Goal: Check status: Check status

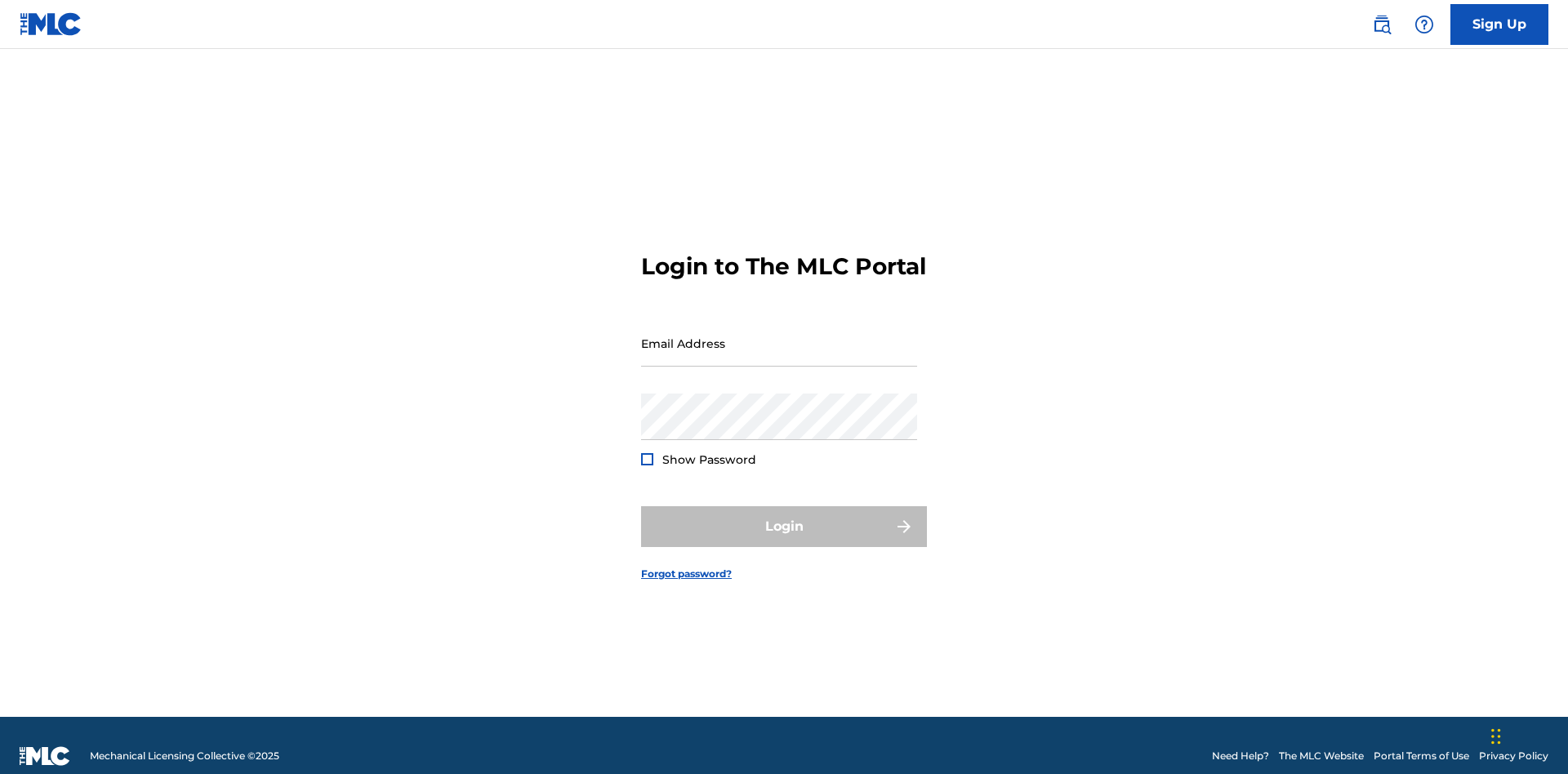
scroll to position [21, 0]
click at [779, 336] on input "Email Address" at bounding box center [779, 343] width 276 height 46
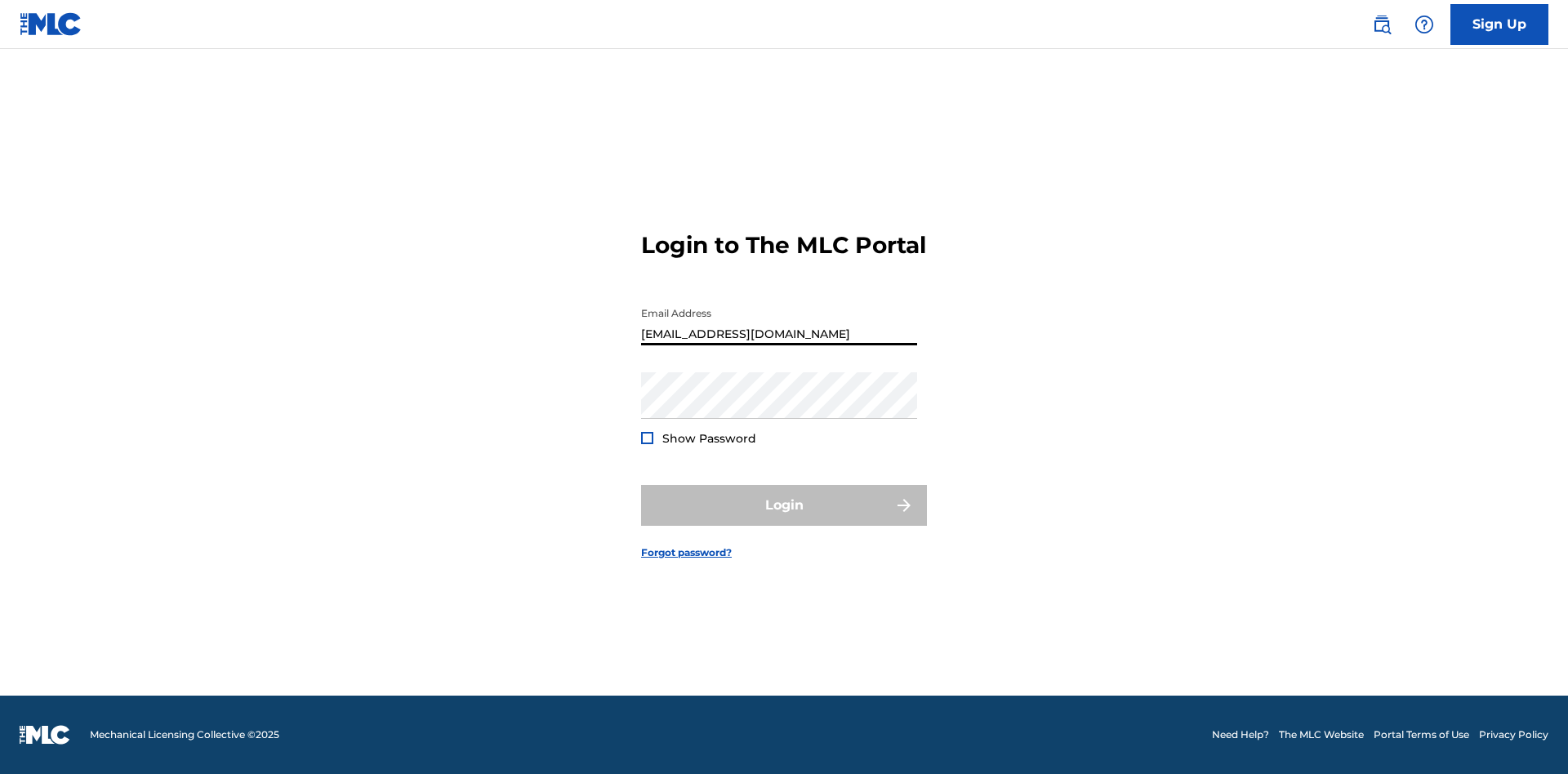
scroll to position [21, 0]
type input "[EMAIL_ADDRESS][DOMAIN_NAME]"
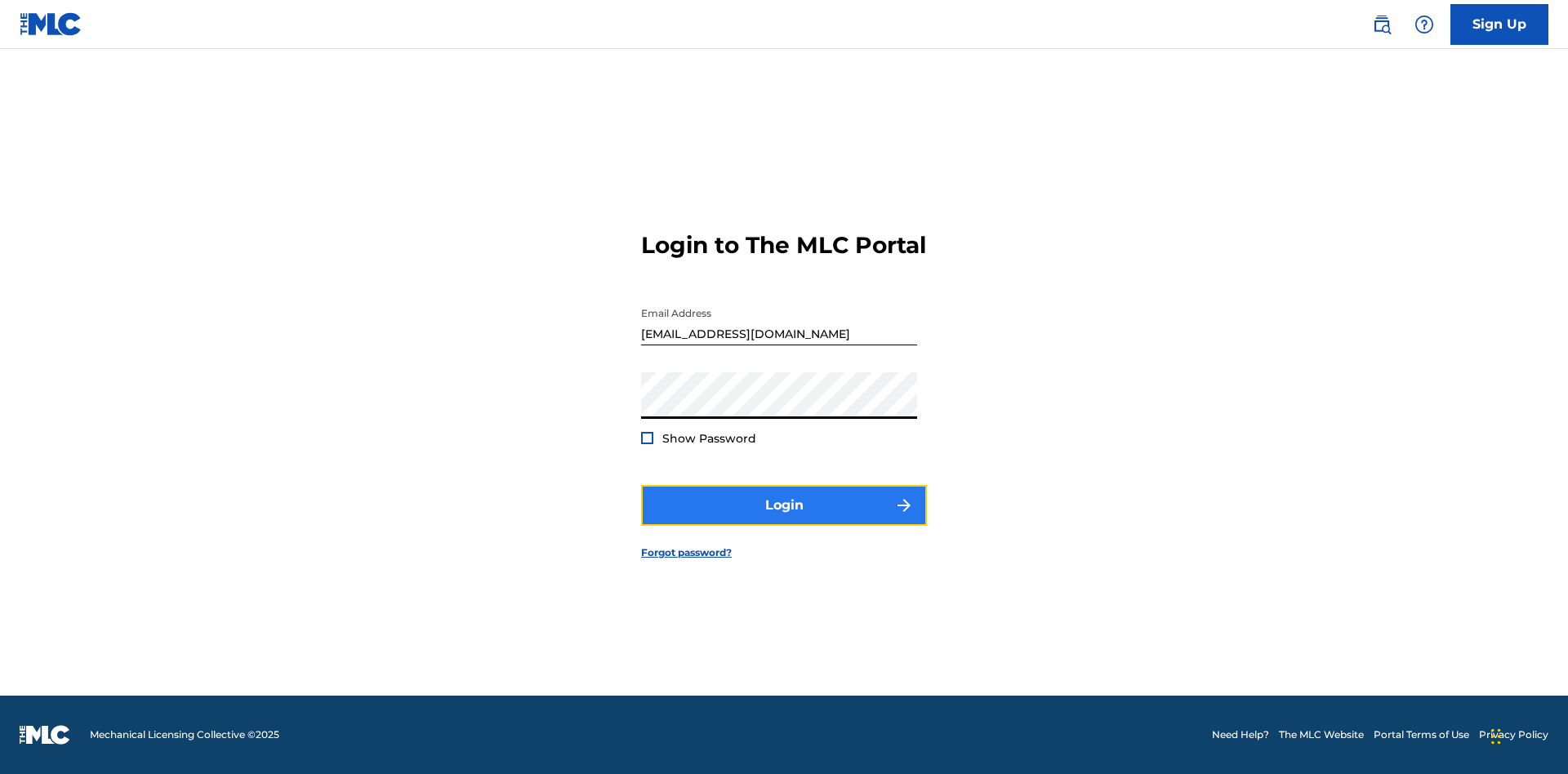
click at [784, 519] on button "Login" at bounding box center [784, 505] width 286 height 41
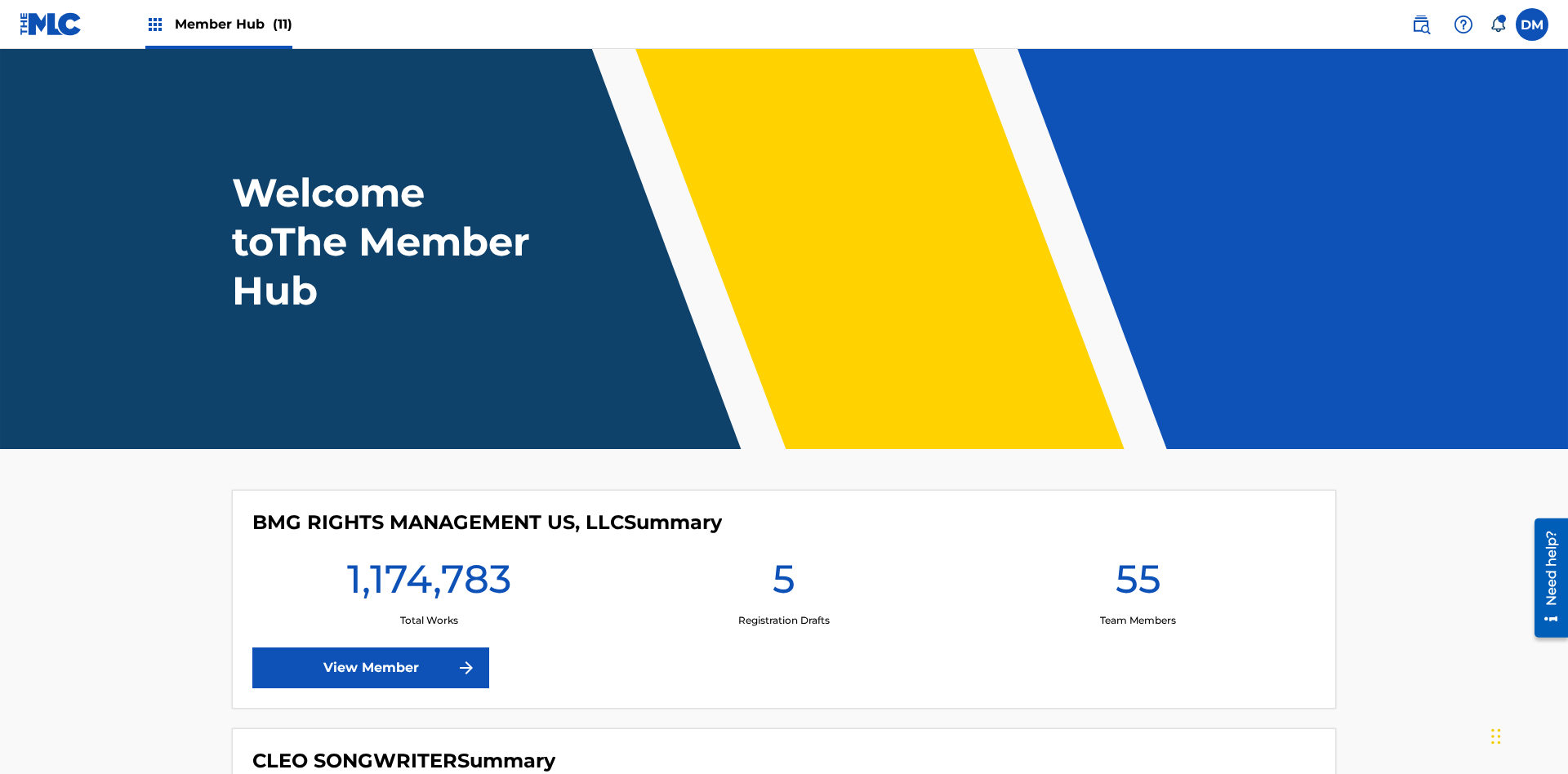
click at [233, 24] on span "Member Hub (11)" at bounding box center [233, 25] width 118 height 19
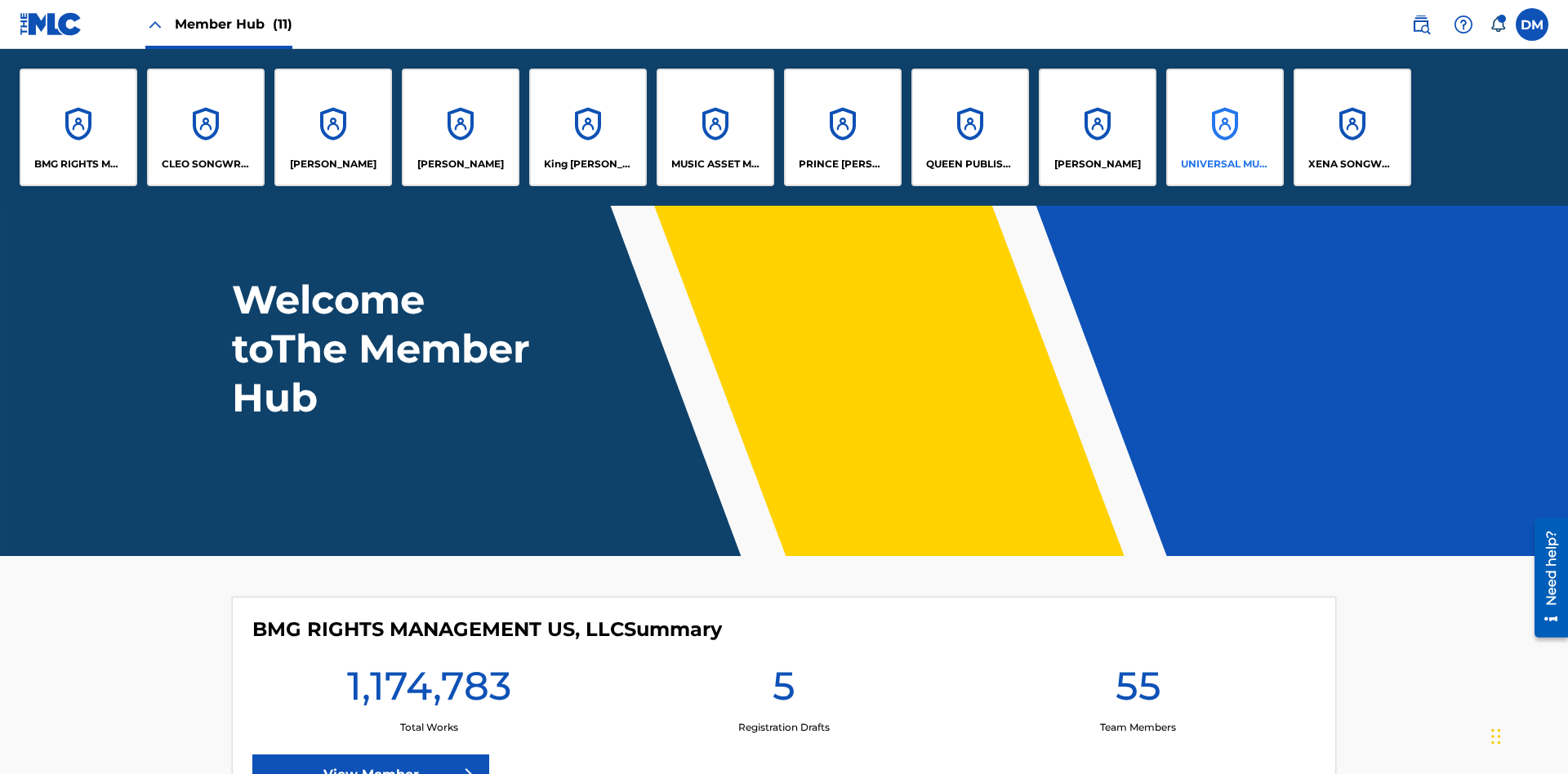
click at [1224, 164] on p "UNIVERSAL MUSIC PUB GROUP" at bounding box center [1225, 164] width 89 height 15
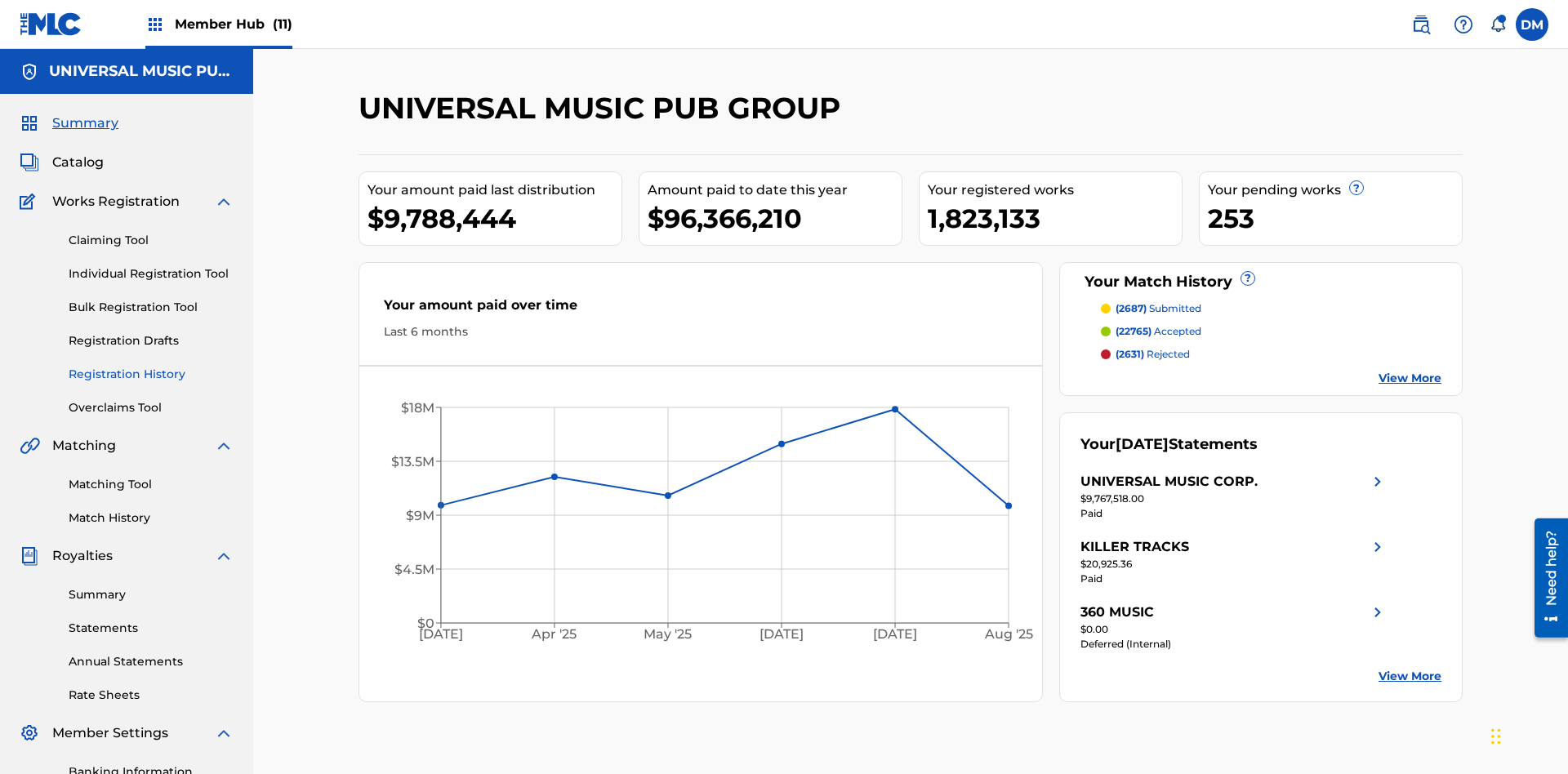
click at [151, 366] on link "Registration History" at bounding box center [151, 375] width 165 height 17
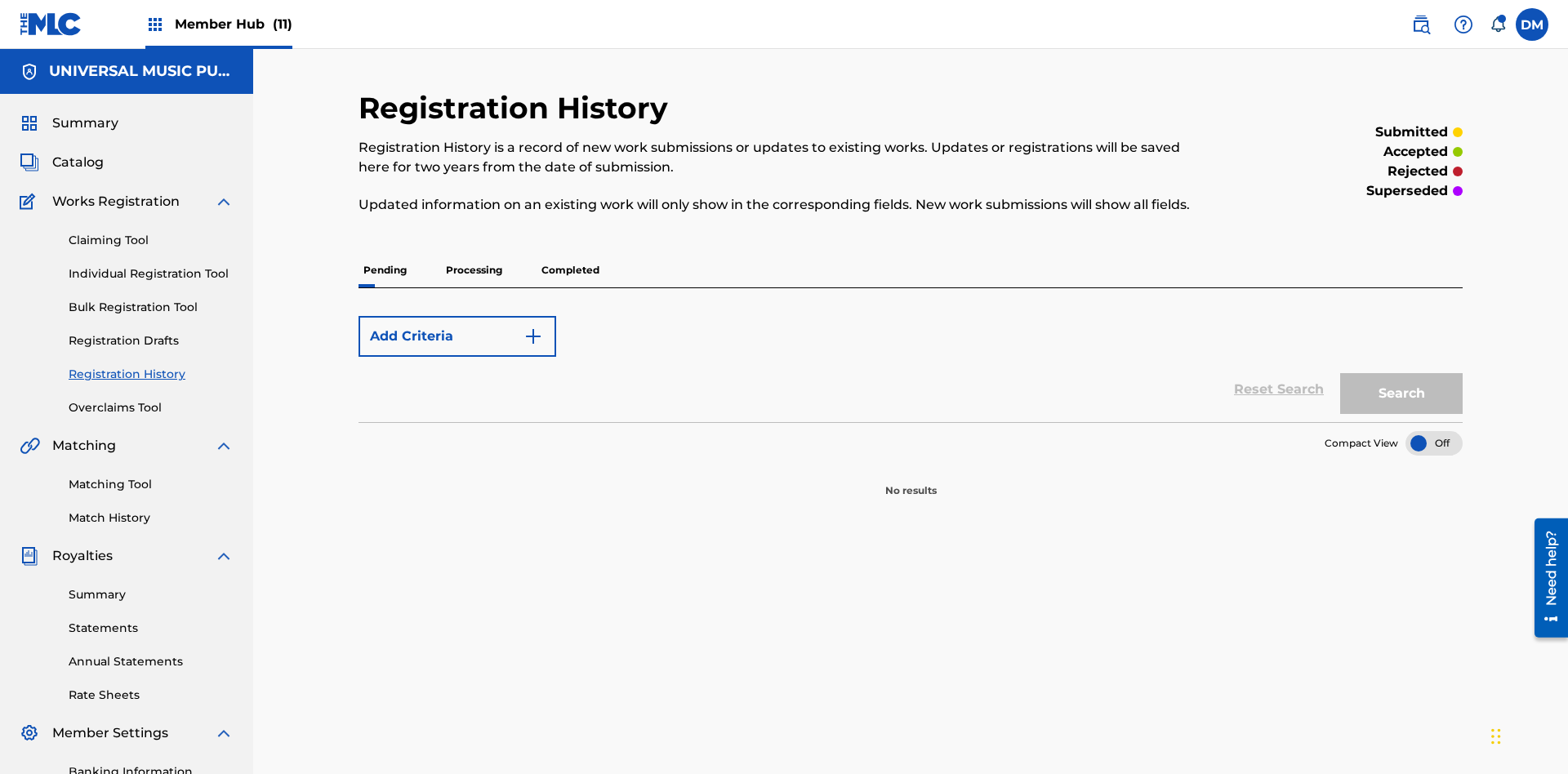
click at [570, 253] on p "Completed" at bounding box center [570, 270] width 68 height 34
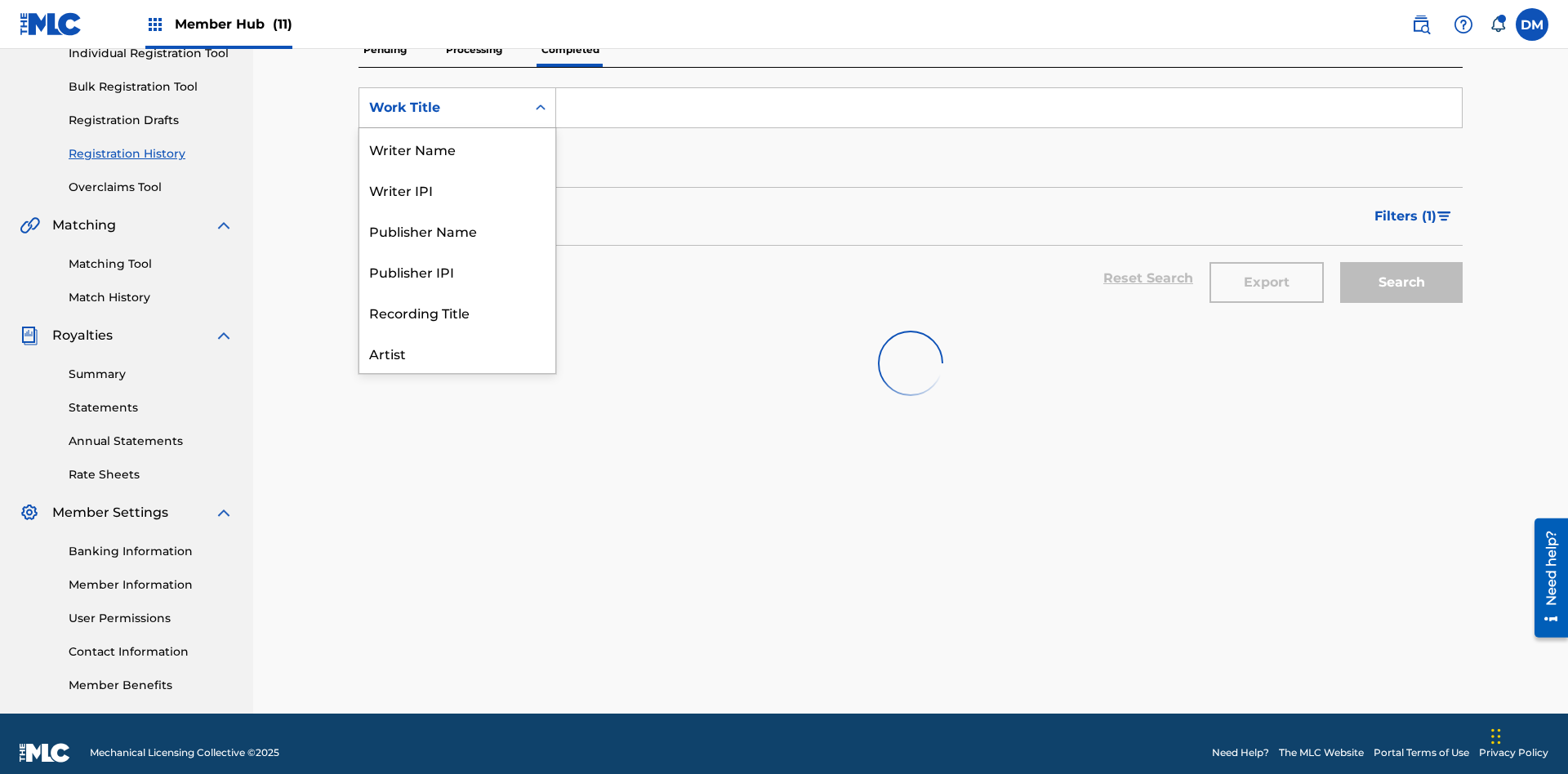
scroll to position [82, 0]
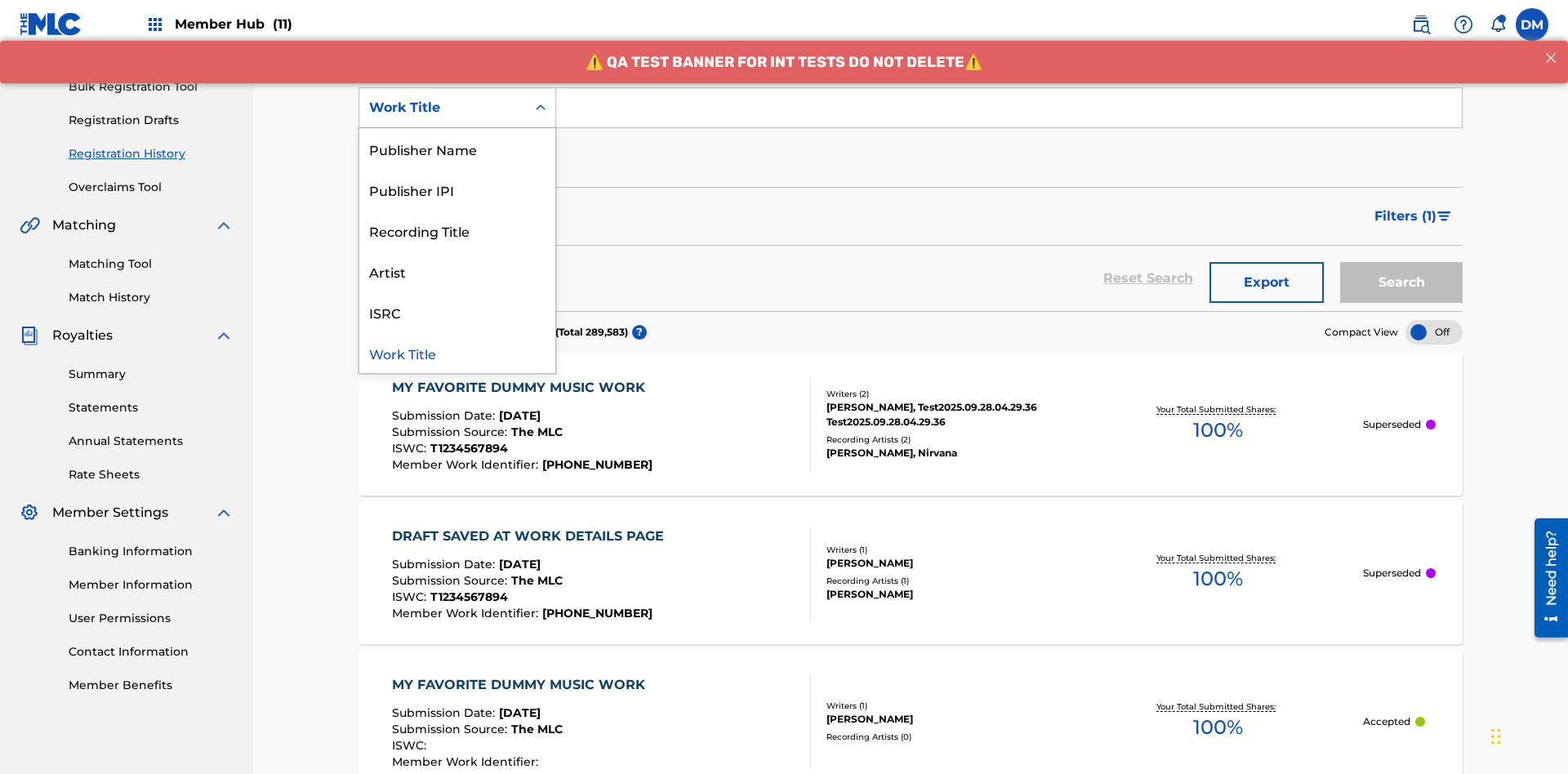
click at [457, 353] on div "Work Title" at bounding box center [458, 352] width 196 height 41
click at [457, 138] on button "Add Criteria" at bounding box center [457, 158] width 197 height 41
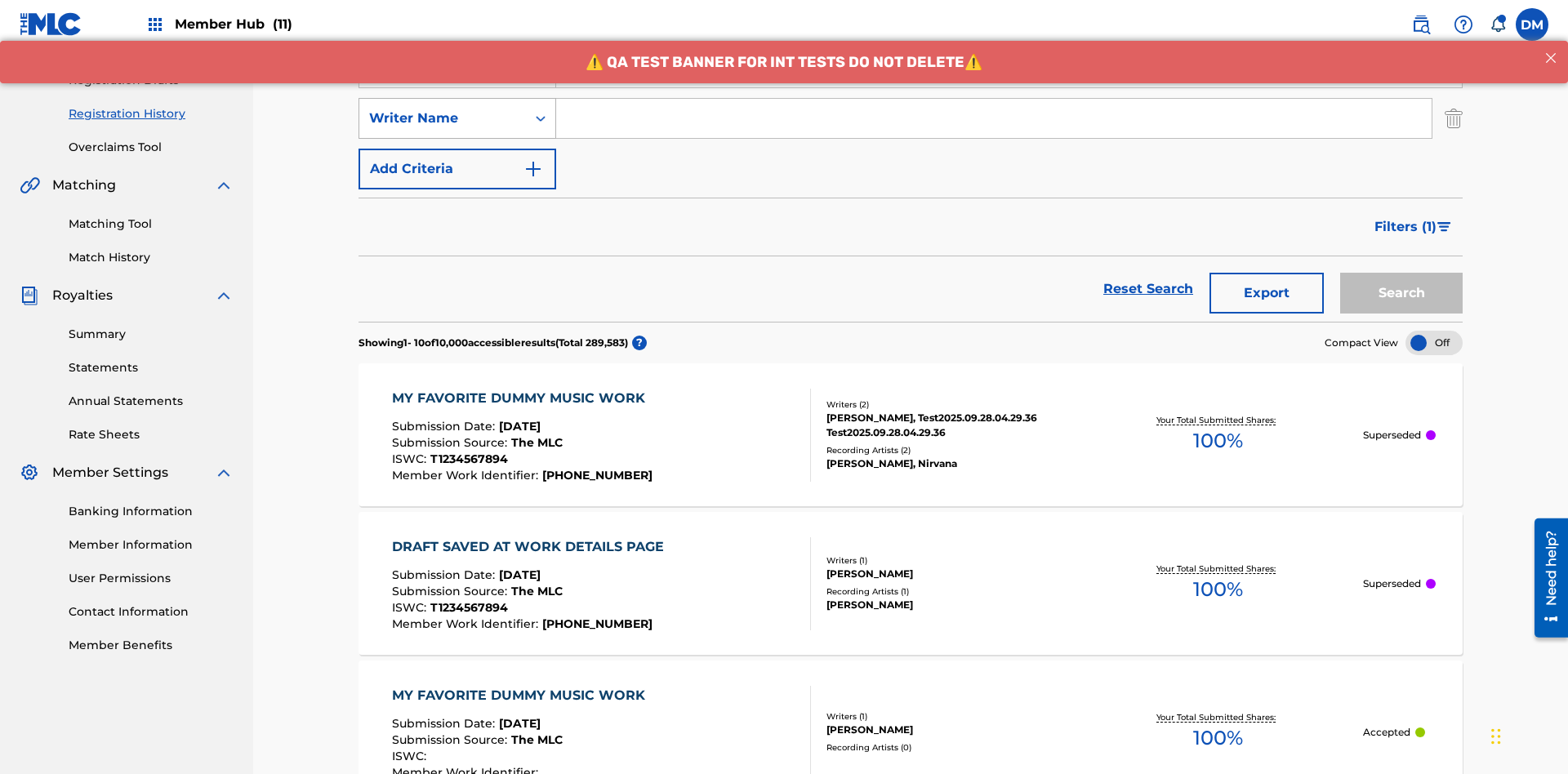
click at [443, 109] on div "Writer Name" at bounding box center [443, 118] width 147 height 20
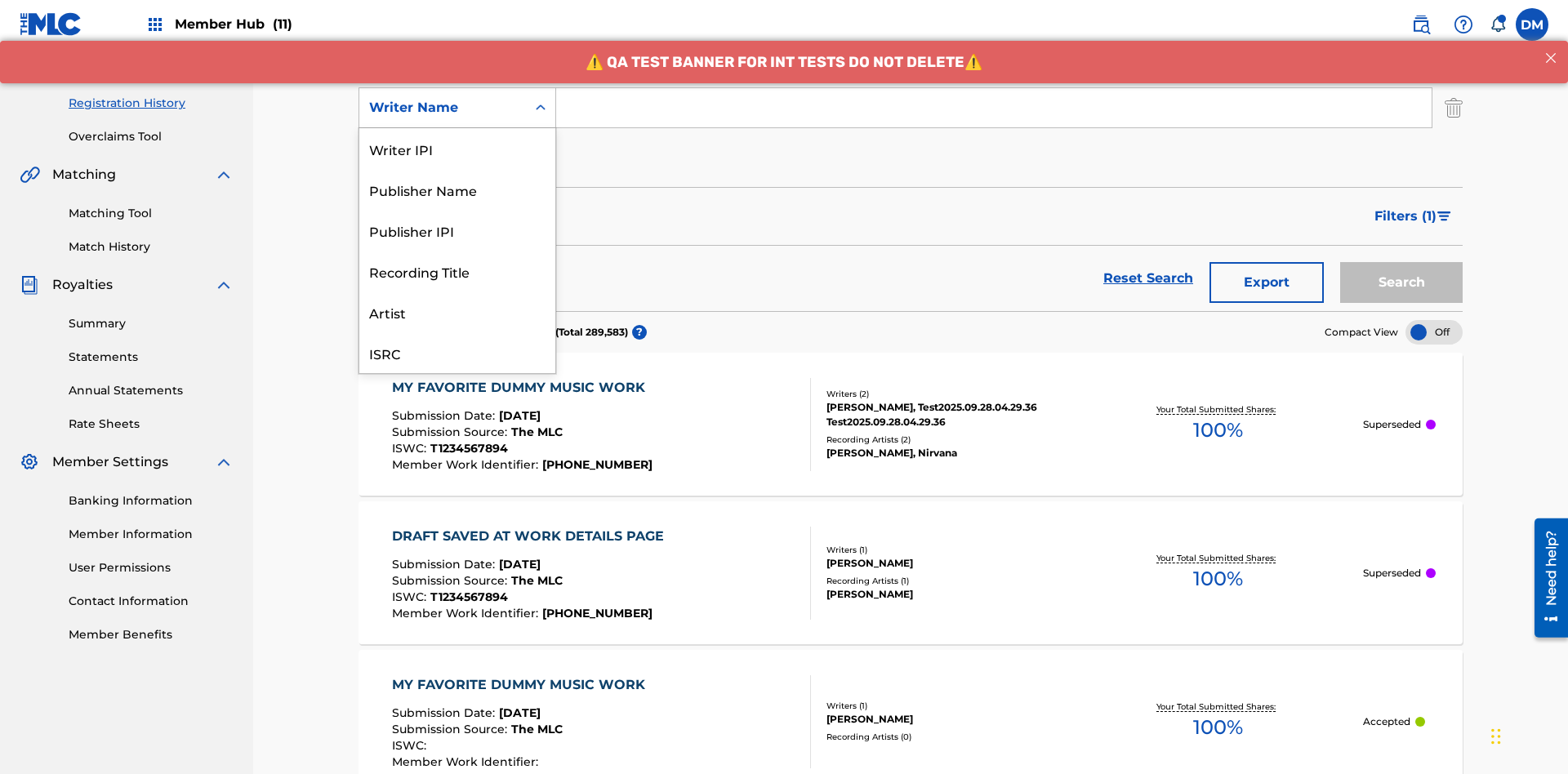
scroll to position [41, 0]
click at [457, 230] on div "Recording Title" at bounding box center [458, 229] width 196 height 41
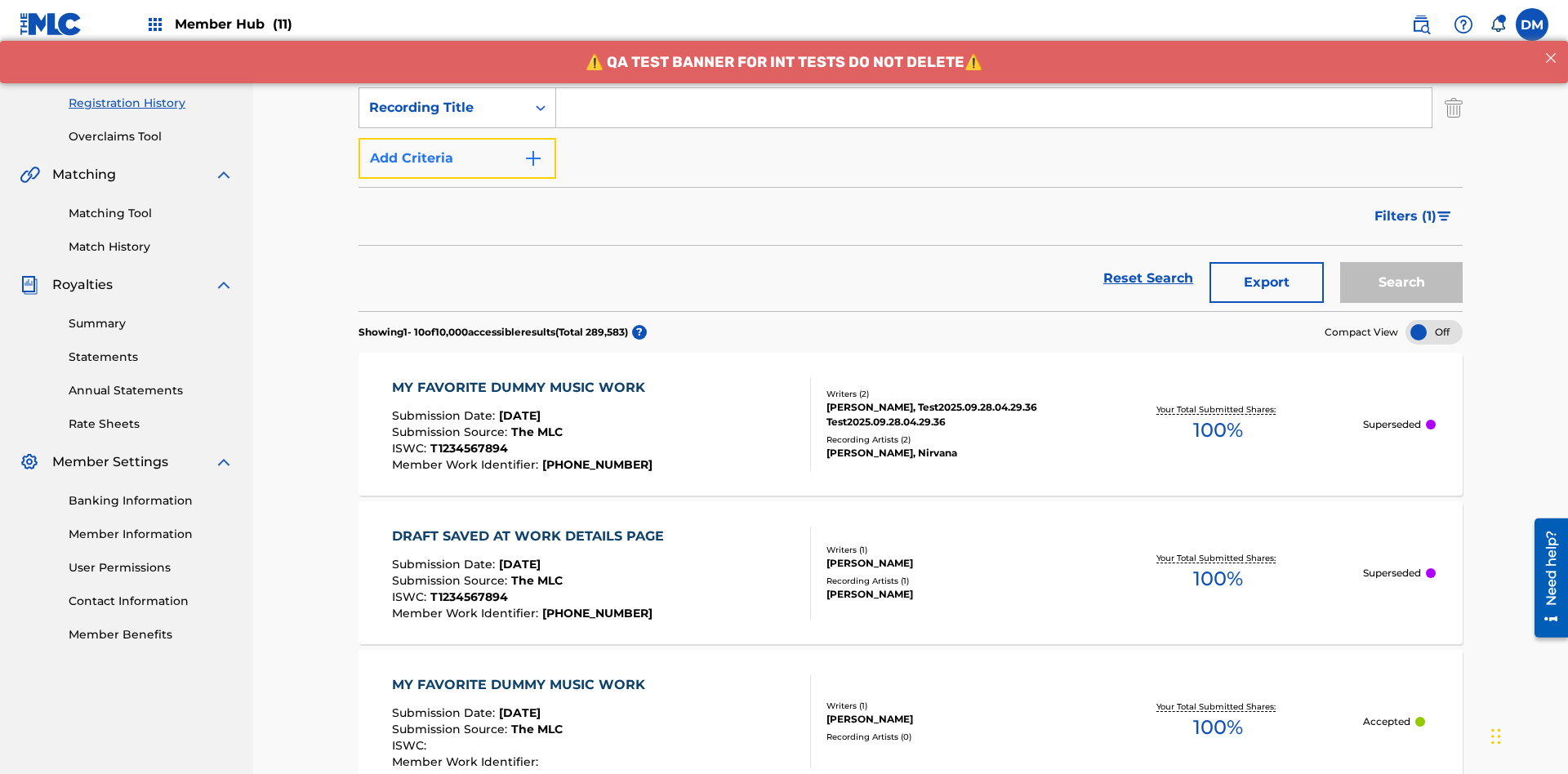
click at [457, 138] on button "Add Criteria" at bounding box center [457, 158] width 197 height 41
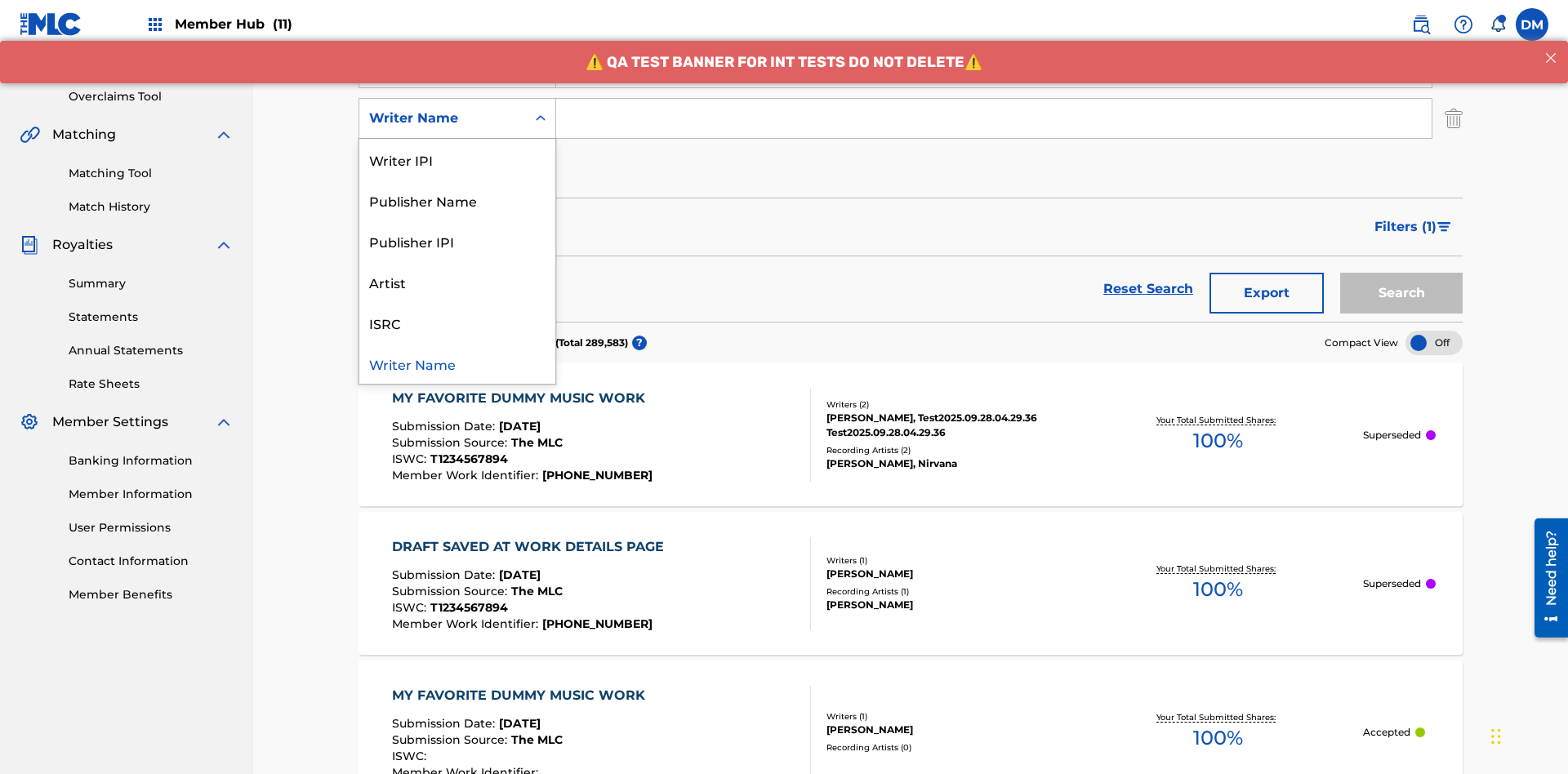
scroll to position [322, 0]
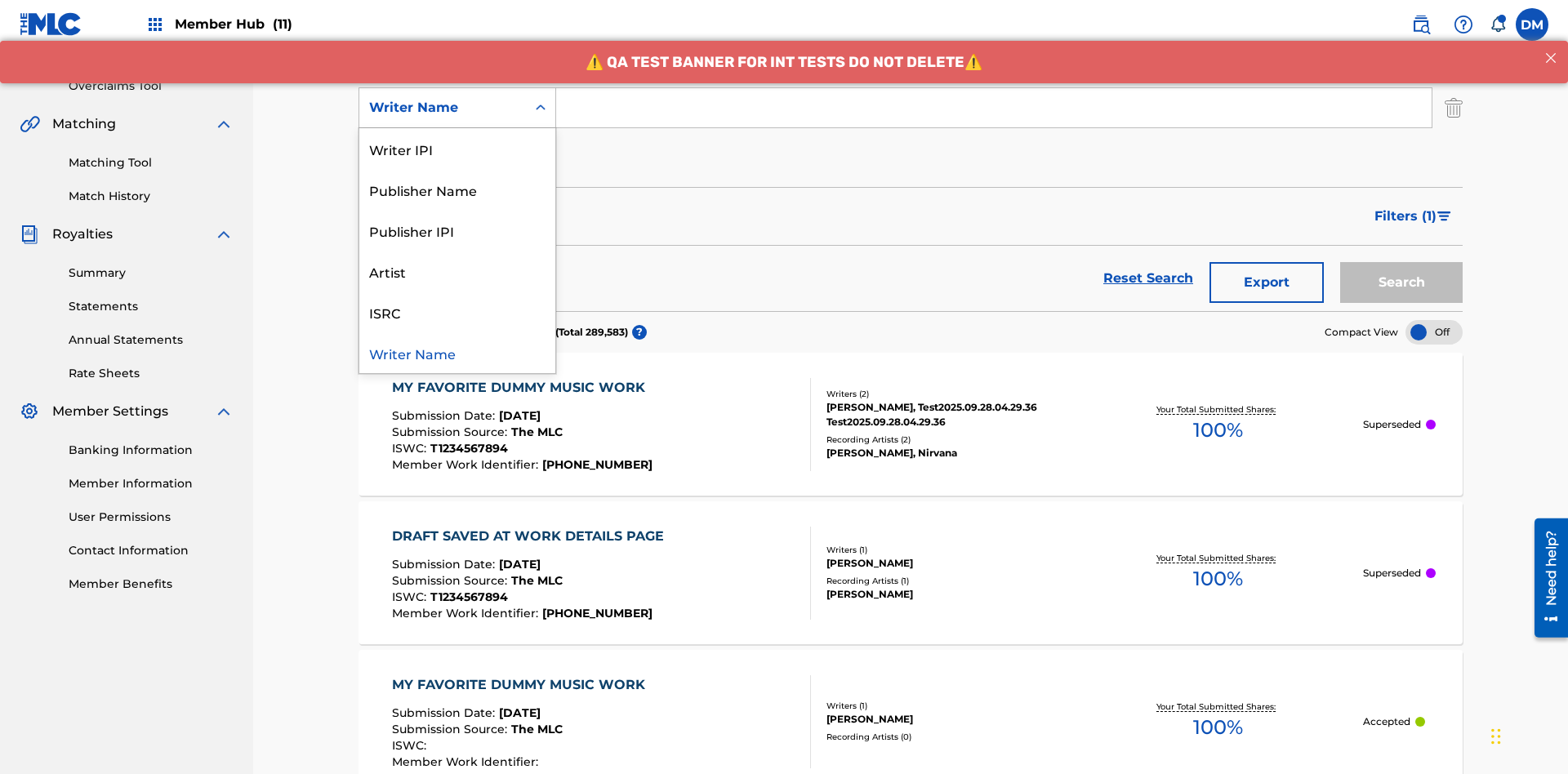
click at [457, 311] on div "ISRC" at bounding box center [458, 311] width 196 height 41
click at [457, 138] on button "Add Criteria" at bounding box center [457, 158] width 197 height 41
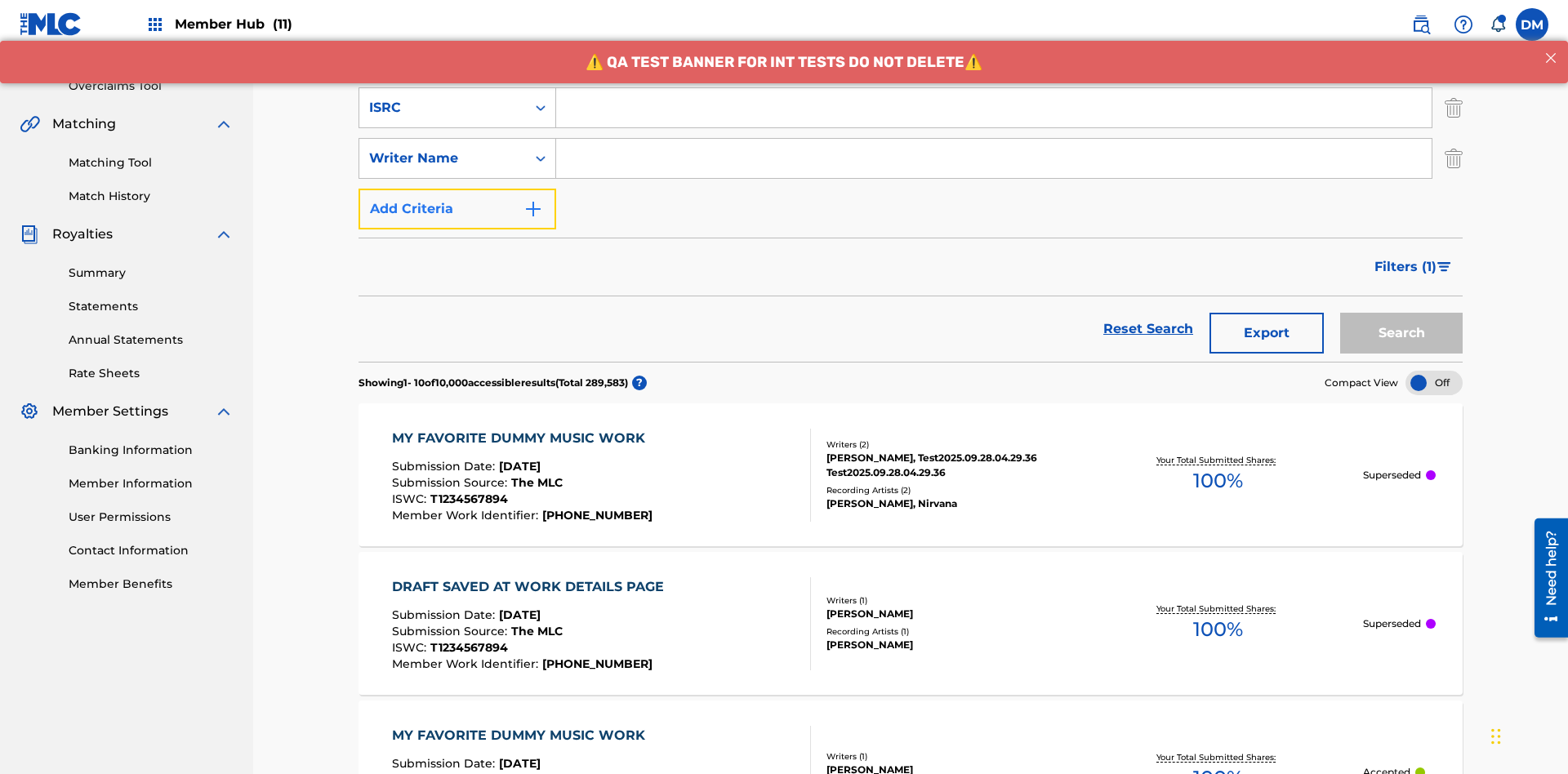
scroll to position [373, 0]
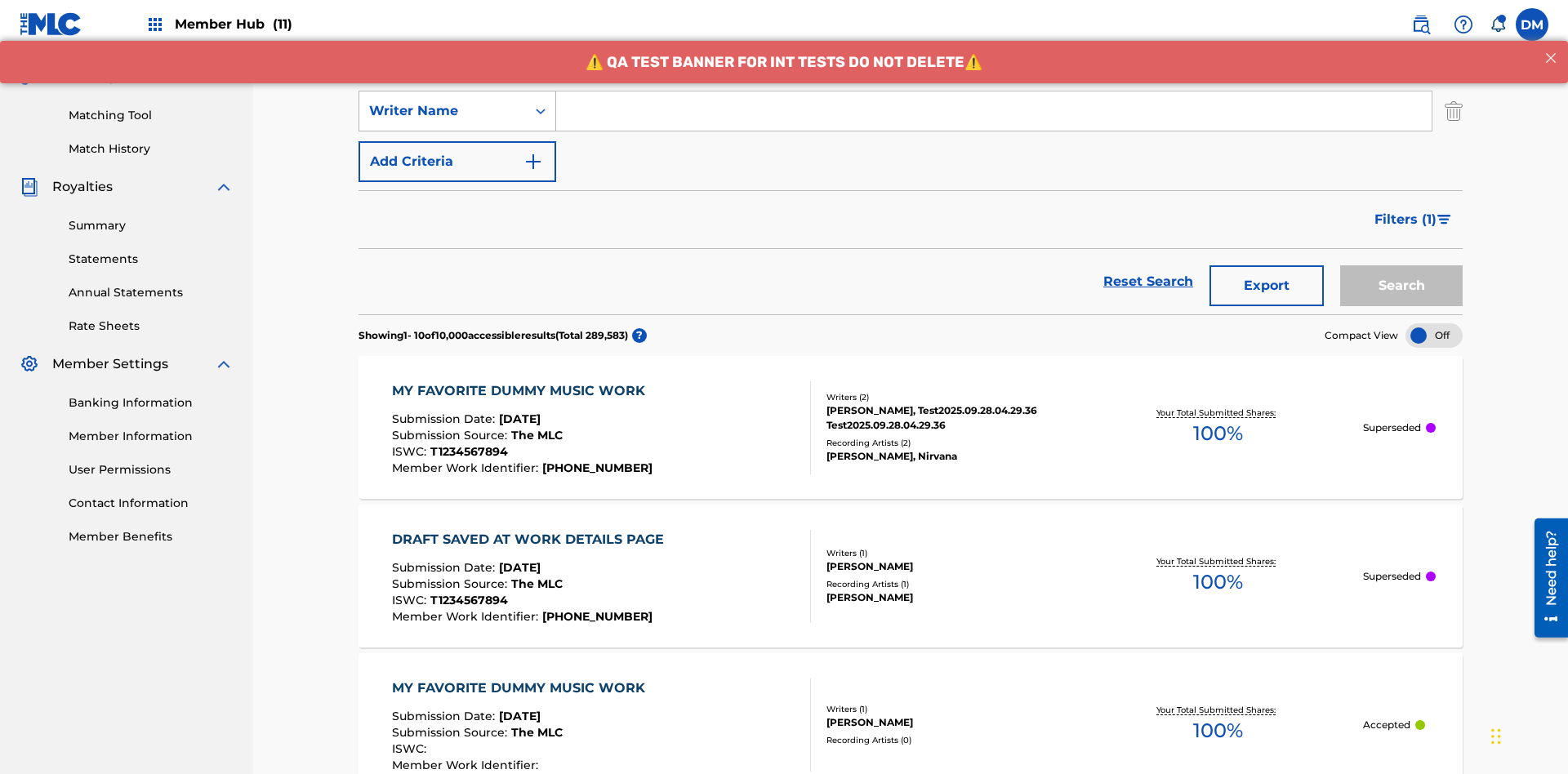
click at [443, 108] on div "Writer Name" at bounding box center [443, 110] width 147 height 20
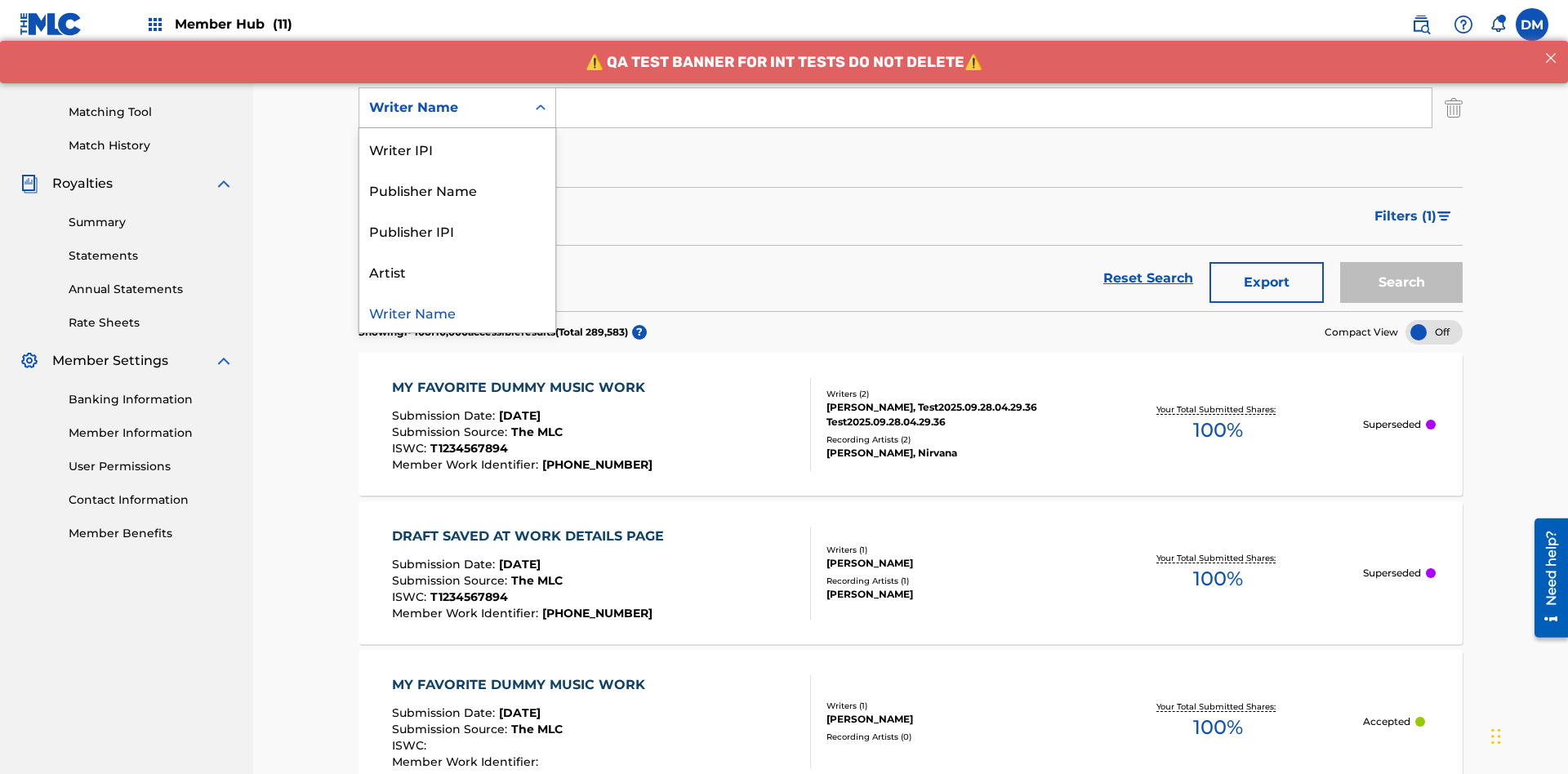
click at [457, 230] on div "Publisher IPI" at bounding box center [458, 229] width 196 height 41
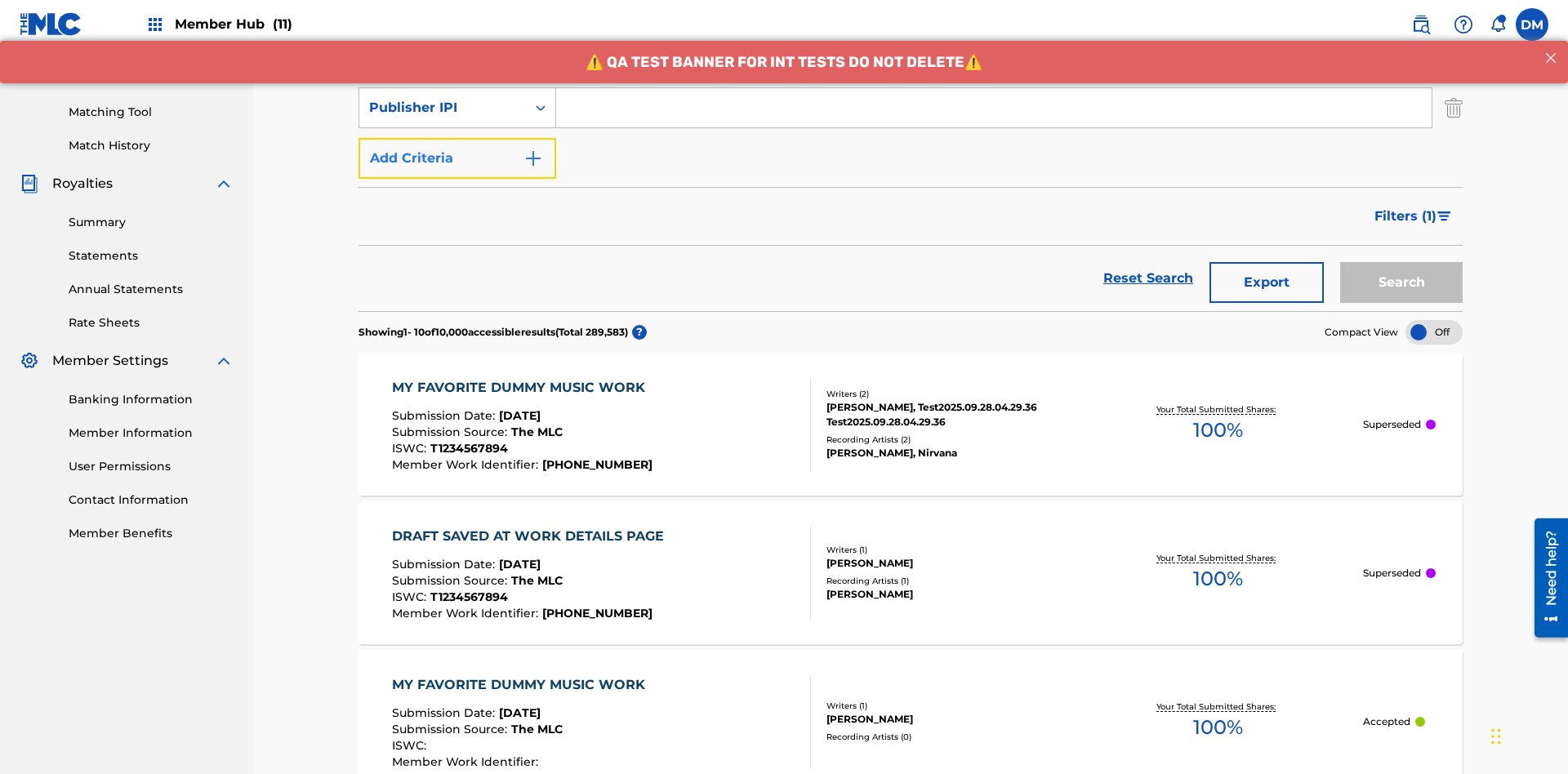
click at [457, 138] on button "Add Criteria" at bounding box center [457, 158] width 197 height 41
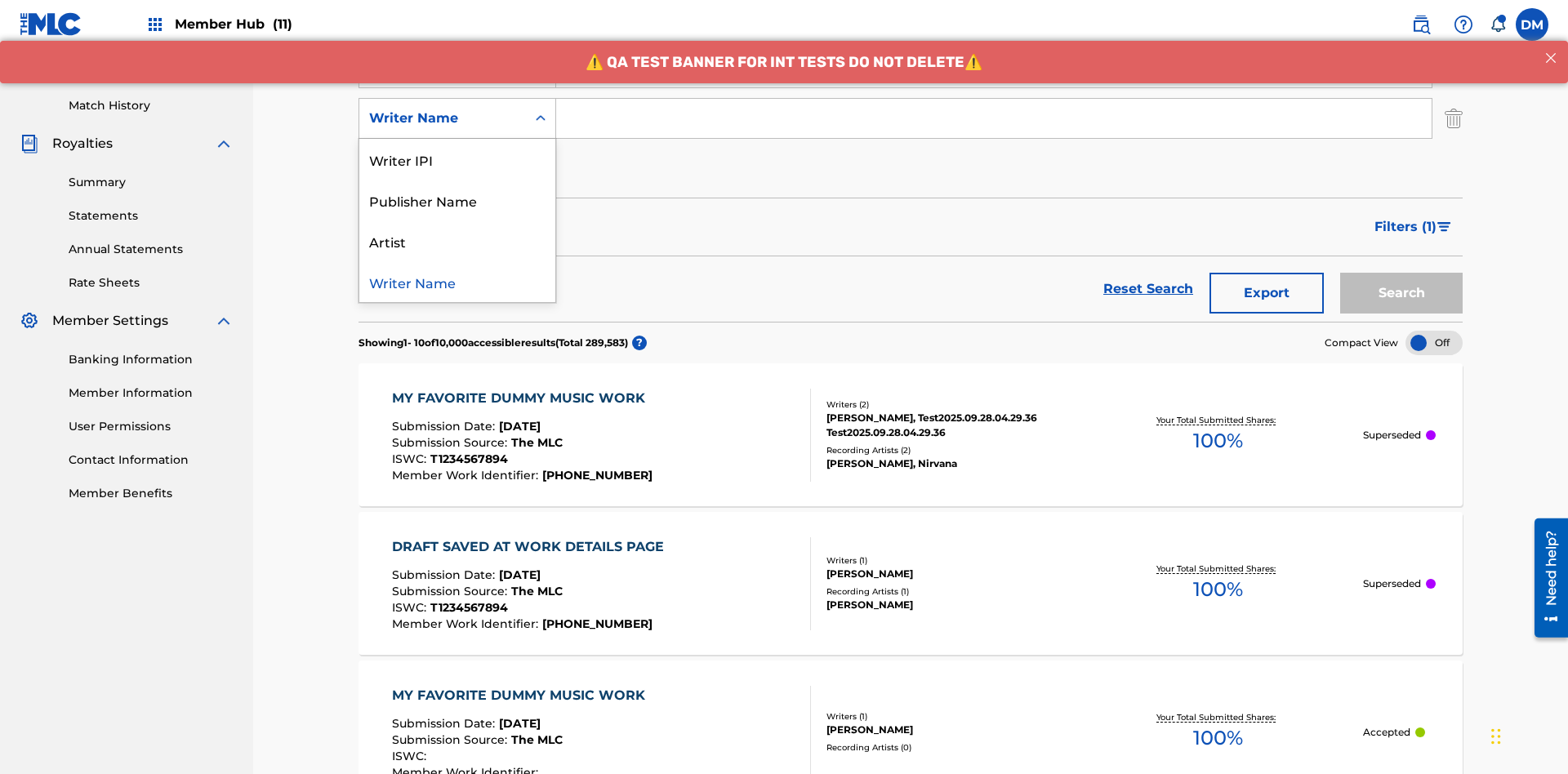
scroll to position [423, 0]
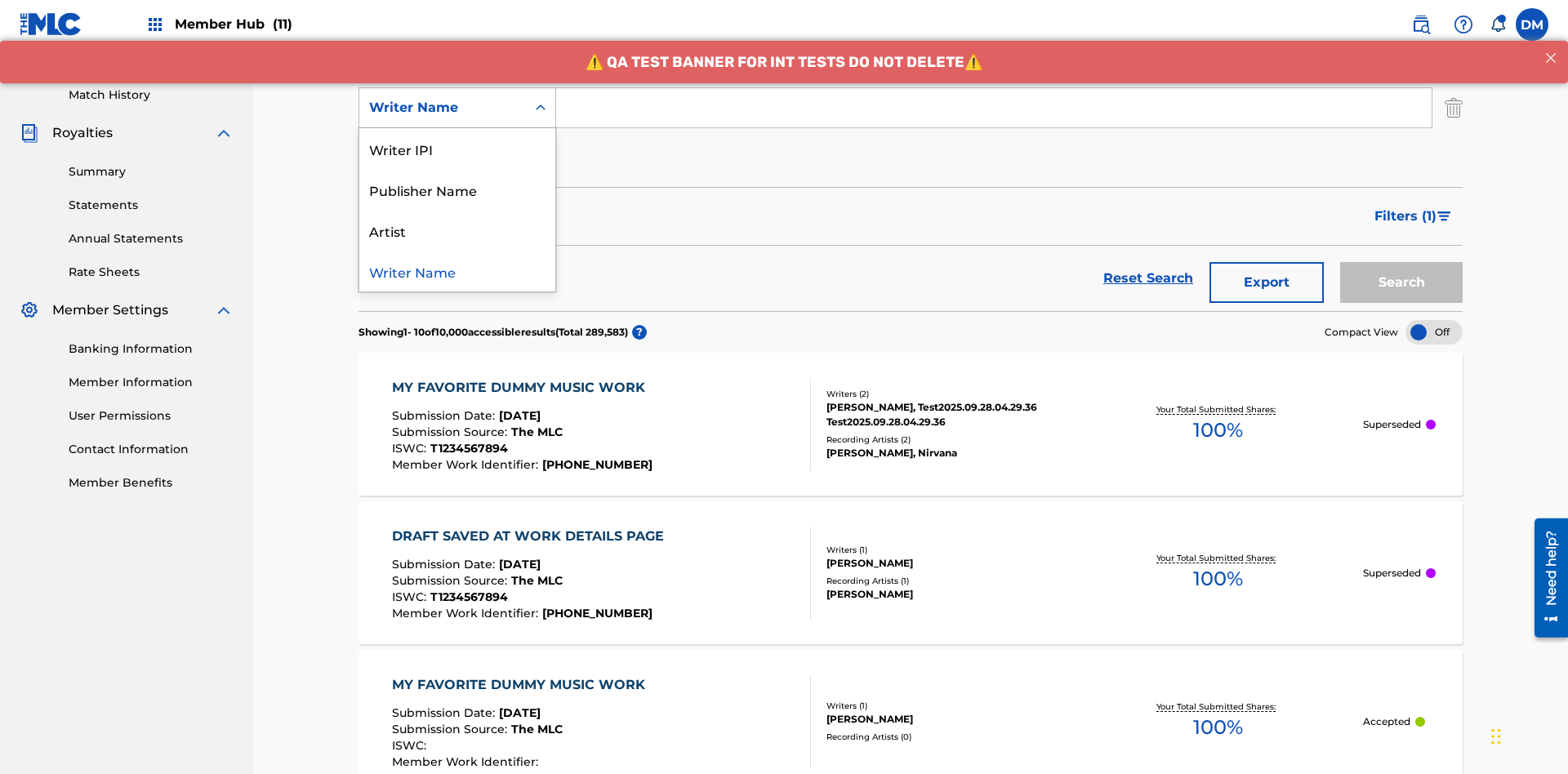
click at [457, 230] on div "Artist" at bounding box center [458, 229] width 196 height 41
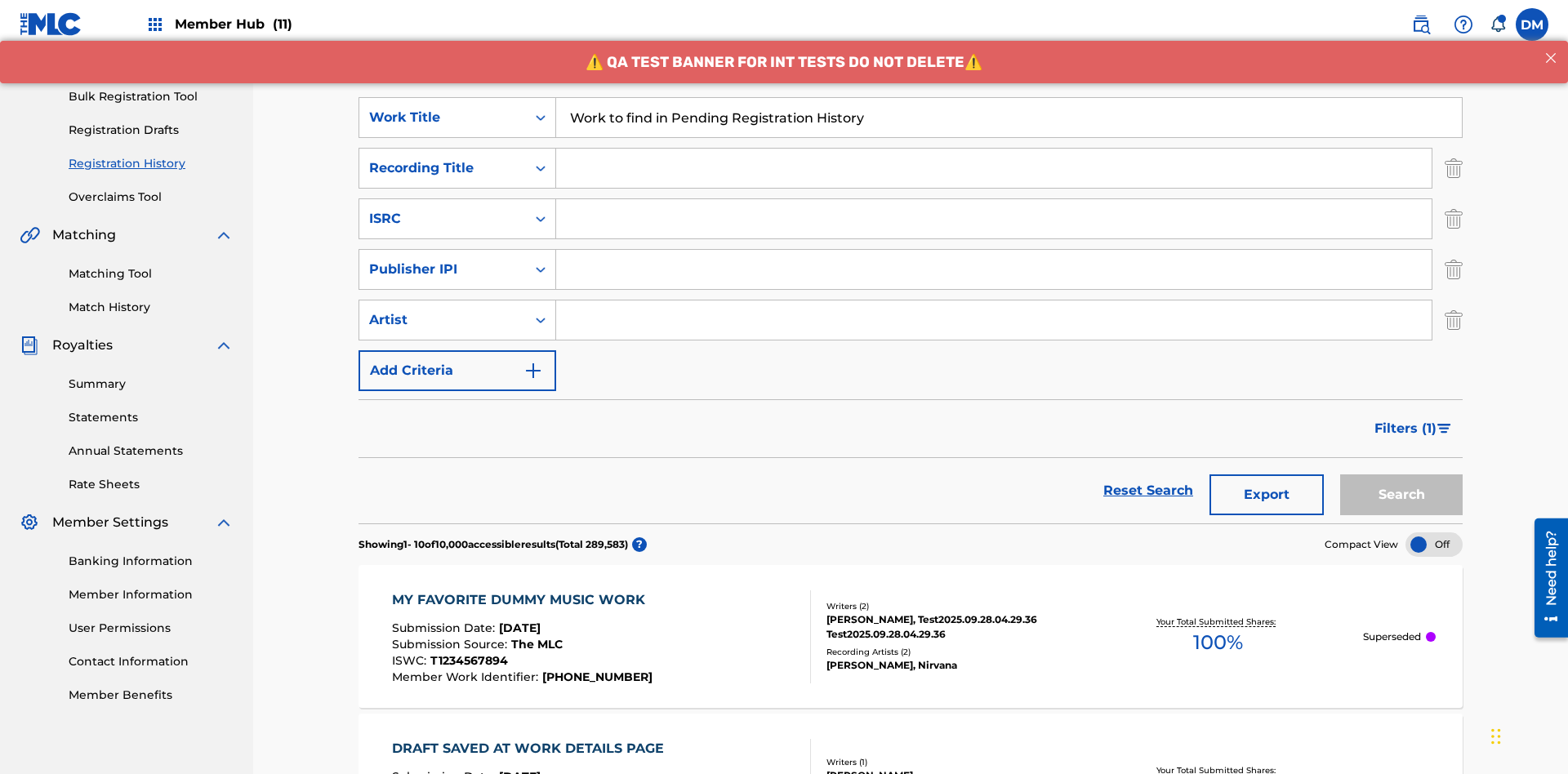
type input "Work to find in Pending Registration History"
click at [994, 148] on input "Search Form" at bounding box center [993, 168] width 875 height 40
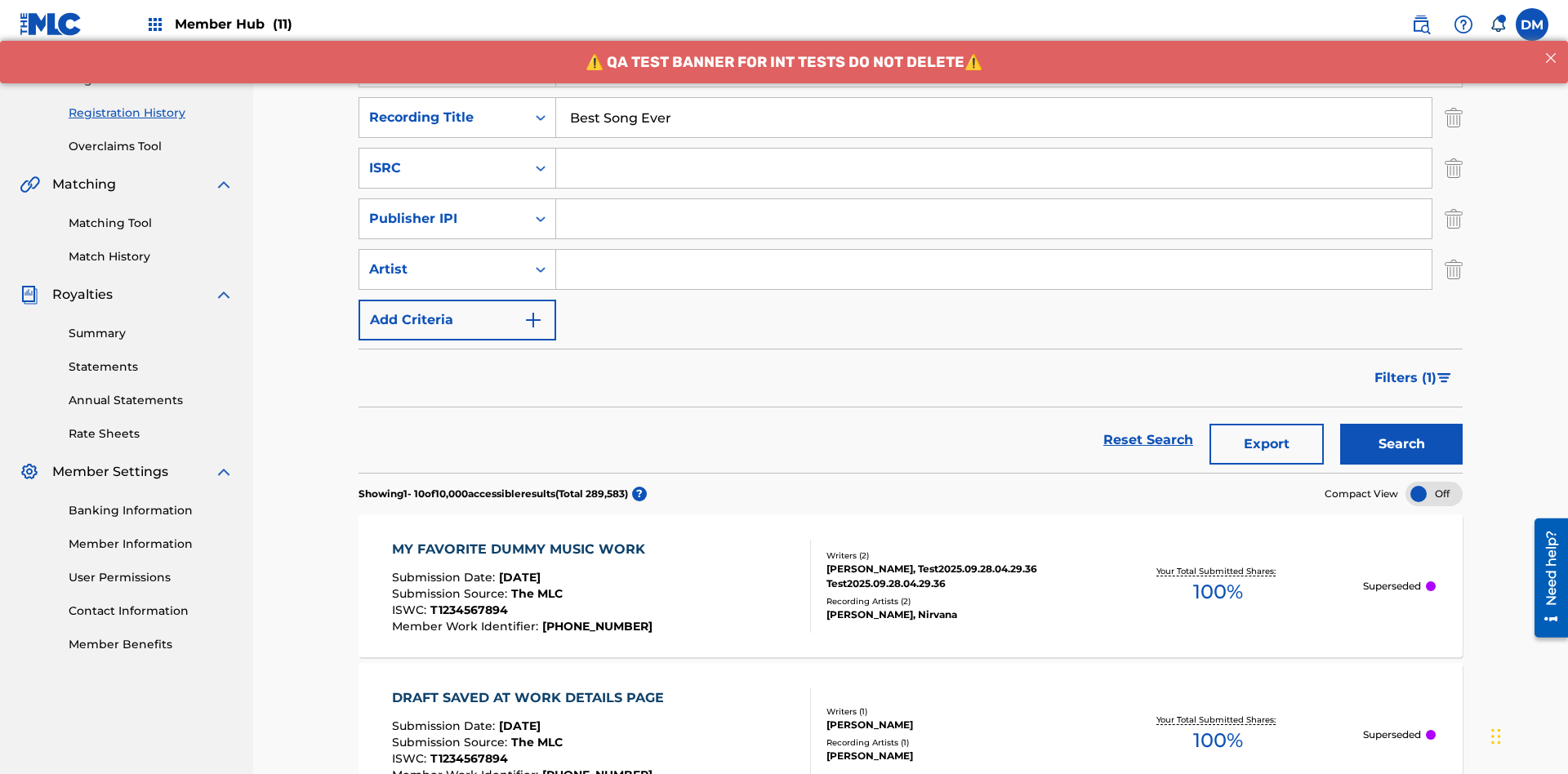
type input "Best Song Ever"
click at [994, 148] on input "Search Form" at bounding box center [993, 168] width 875 height 40
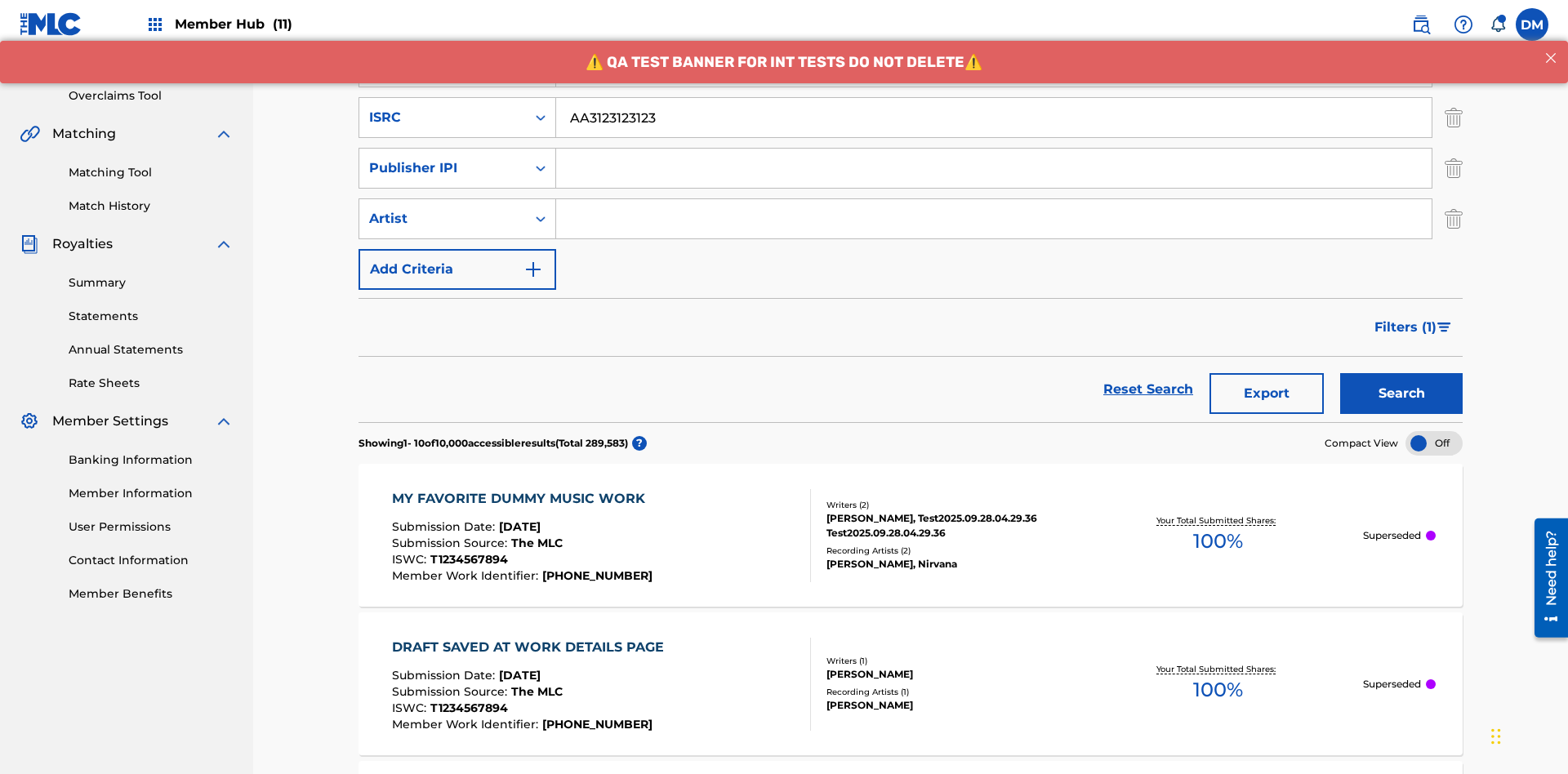
type input "AA3123123123"
click at [994, 148] on input "Search Form" at bounding box center [993, 168] width 875 height 40
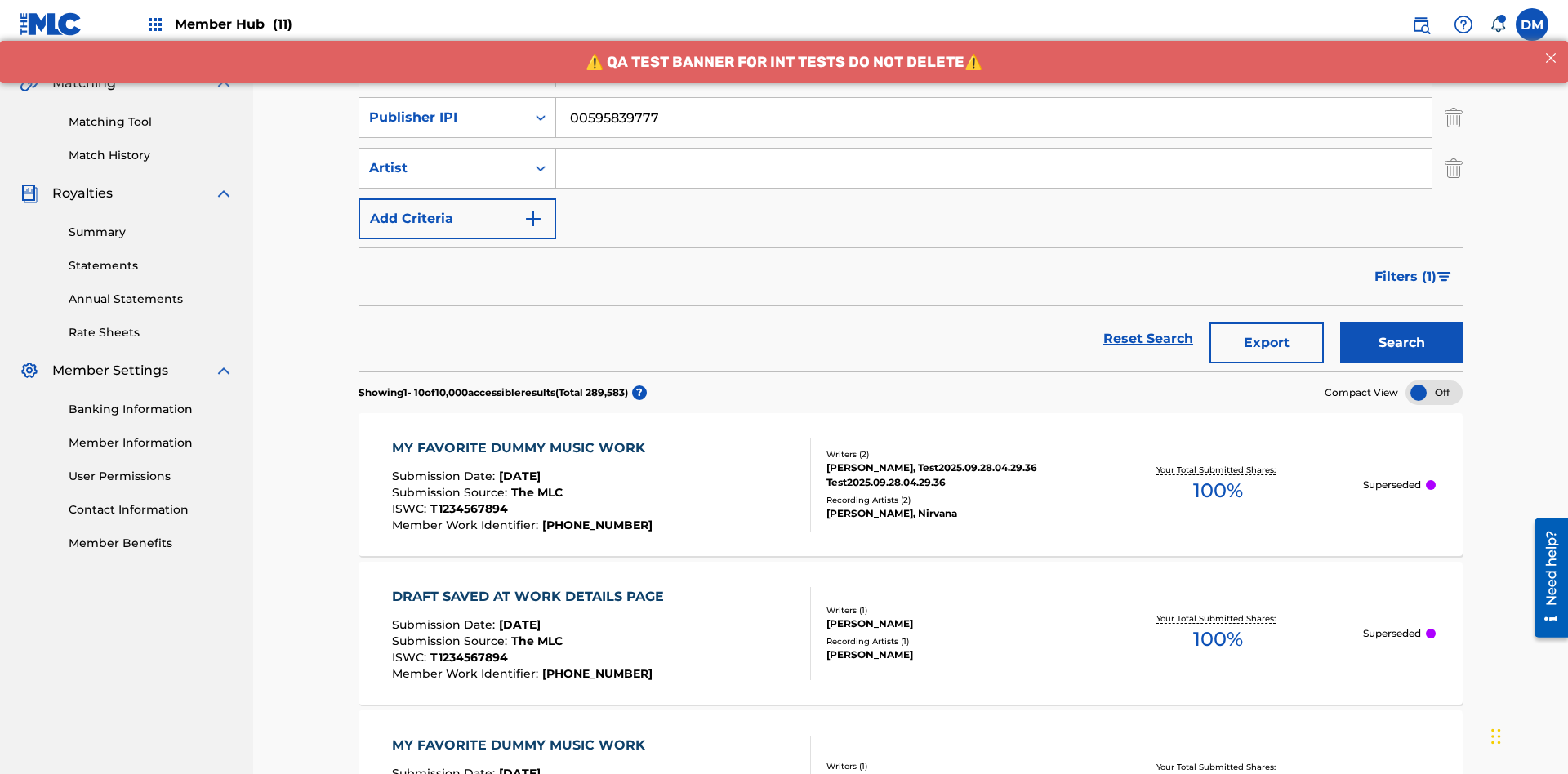
type input "00595839777"
click at [994, 148] on input "Search Form" at bounding box center [993, 168] width 875 height 40
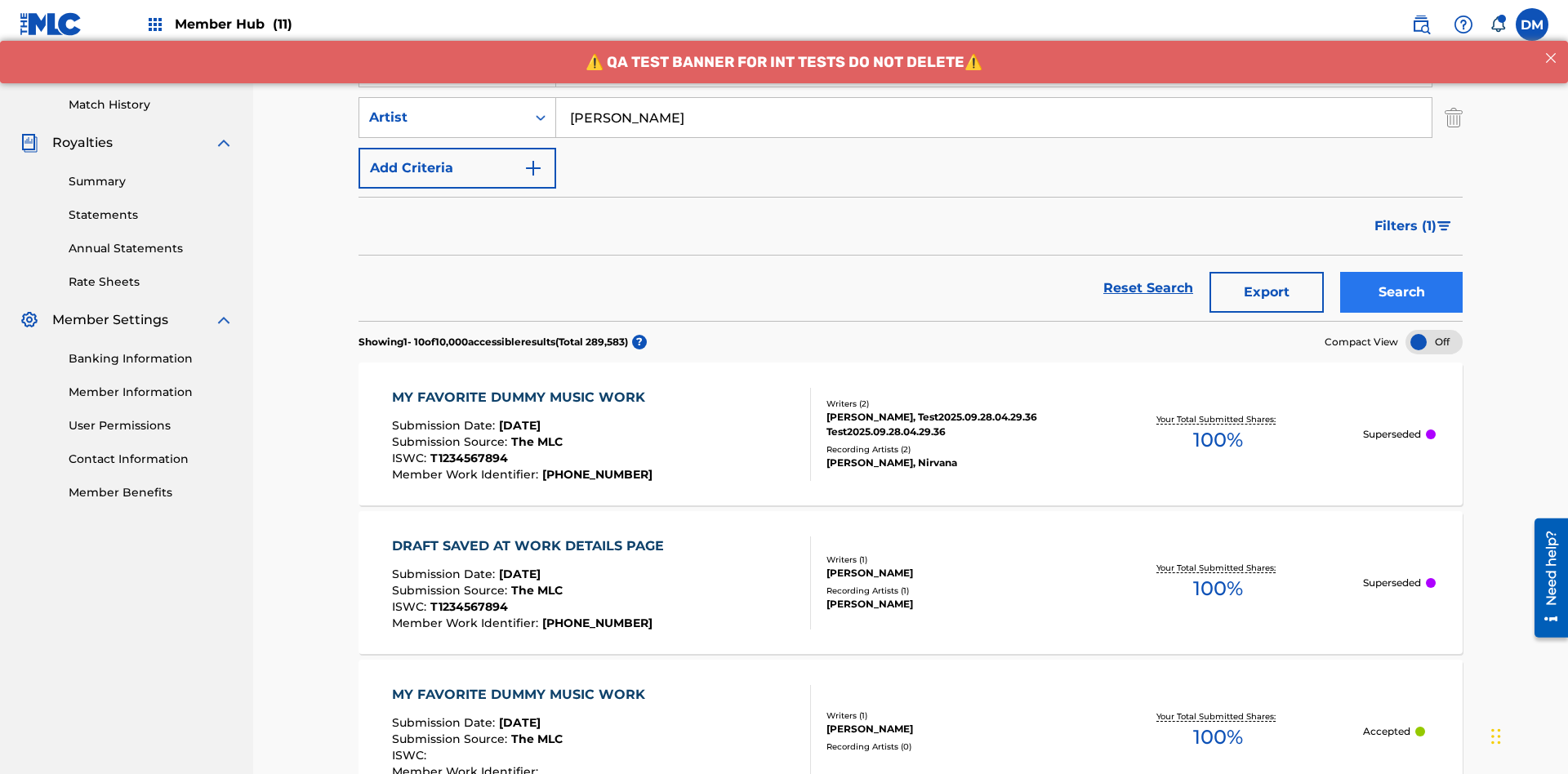
type input "[PERSON_NAME]"
click at [1402, 272] on button "Search" at bounding box center [1402, 292] width 123 height 41
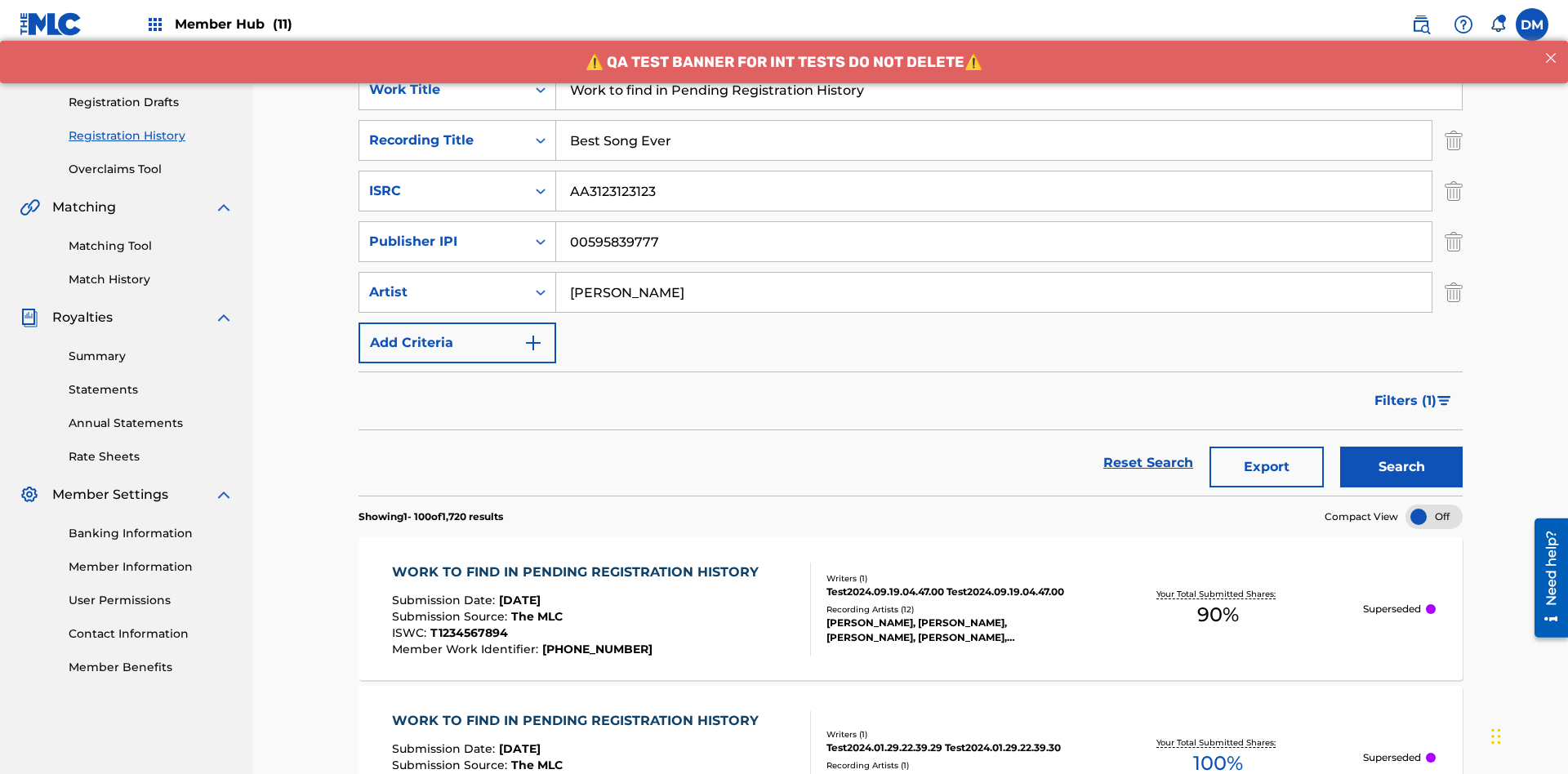
scroll to position [645, 0]
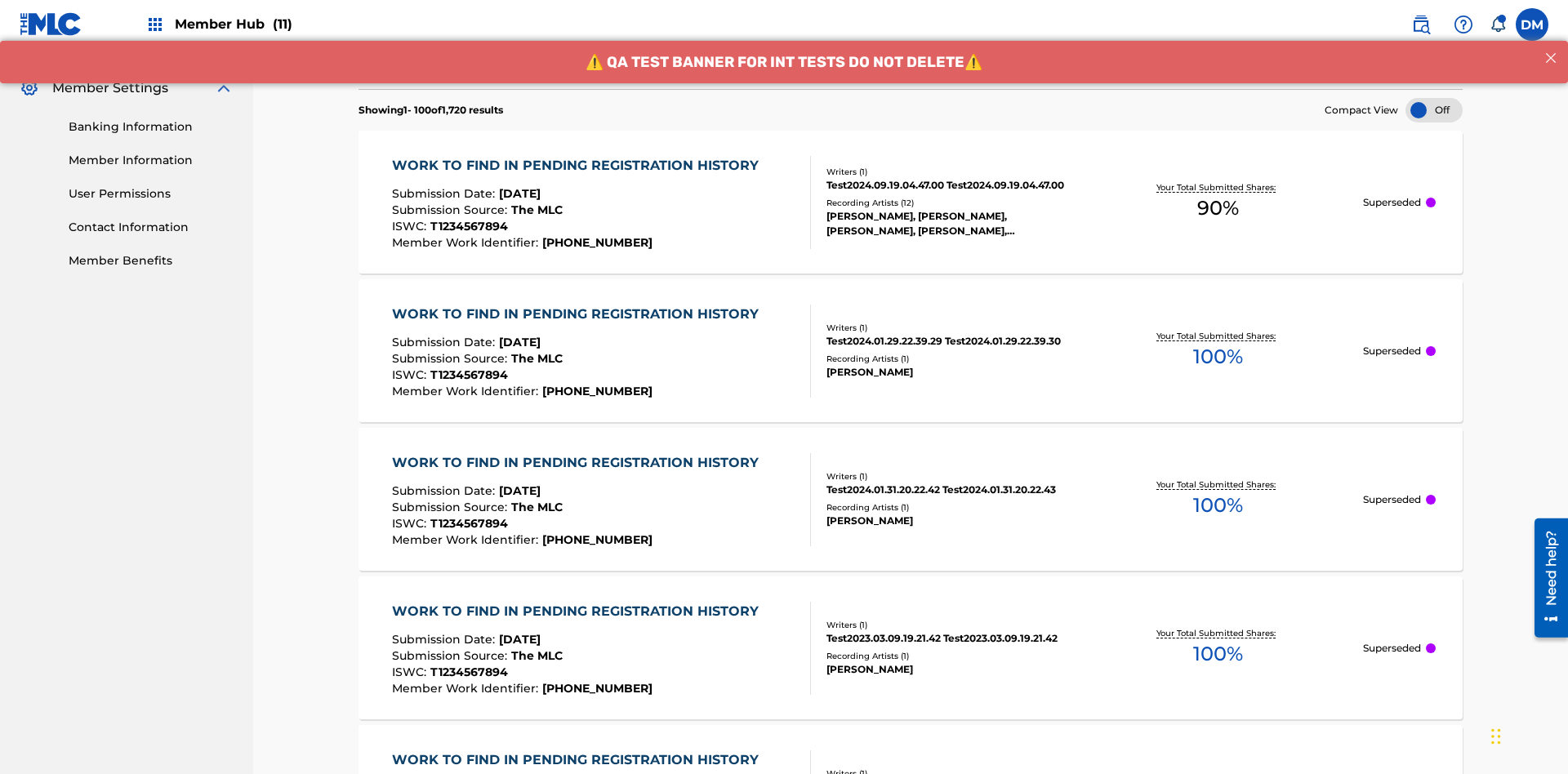
click at [1218, 194] on span "90 %" at bounding box center [1218, 208] width 42 height 29
